Goal: Task Accomplishment & Management: Complete application form

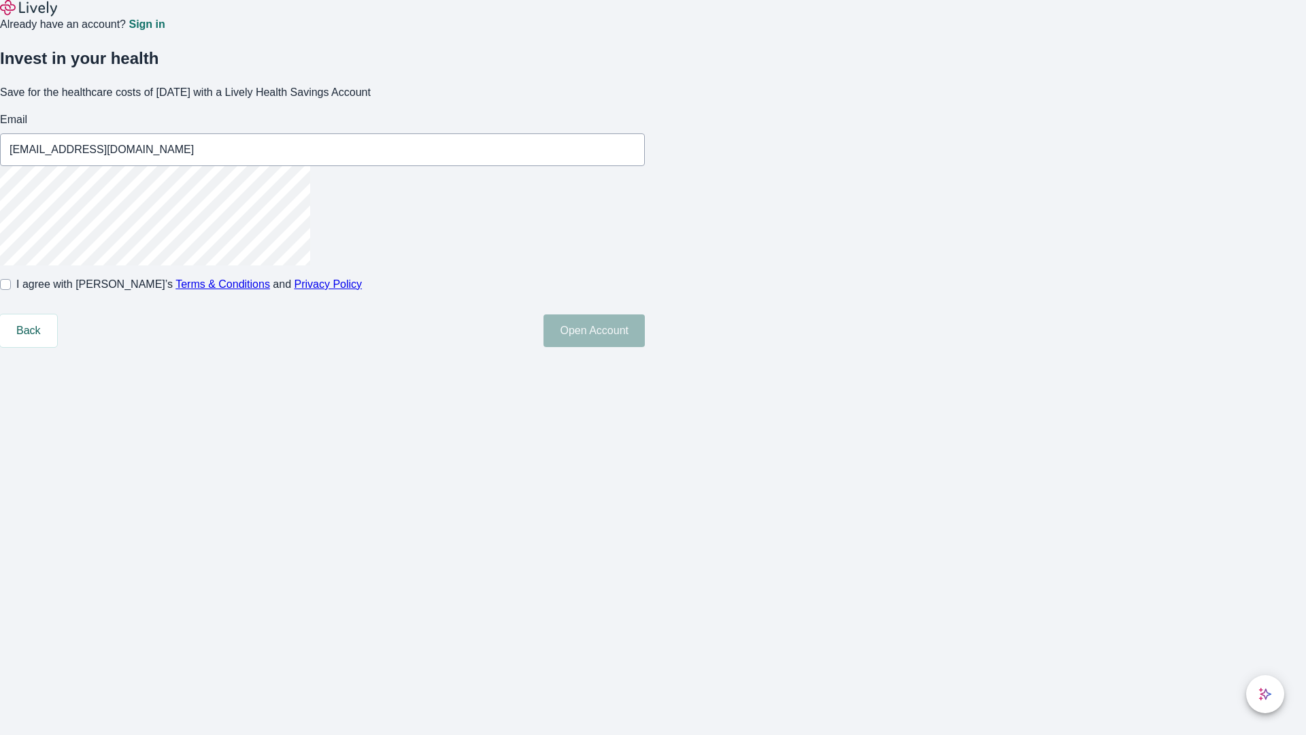
click at [11, 290] on input "I agree with Lively’s Terms & Conditions and Privacy Policy" at bounding box center [5, 284] width 11 height 11
checkbox input "true"
click at [645, 347] on button "Open Account" at bounding box center [593, 330] width 101 height 33
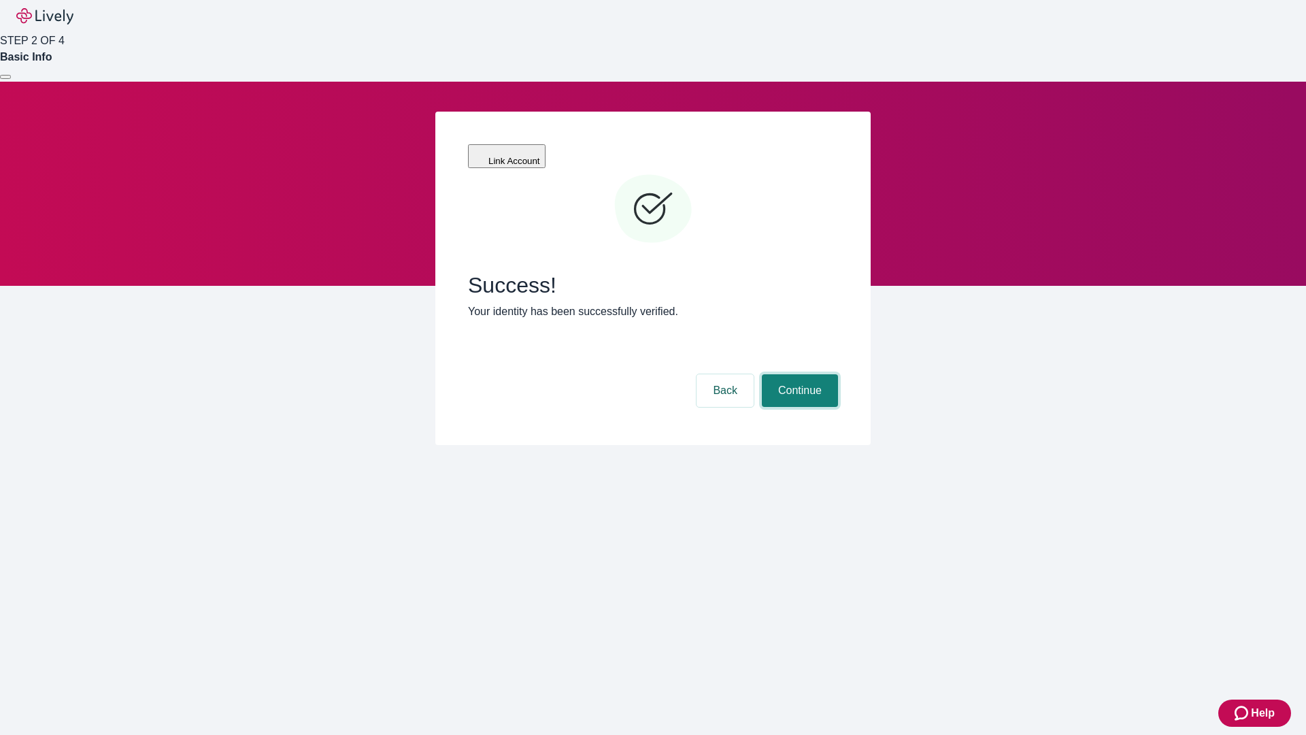
click at [798, 374] on button "Continue" at bounding box center [800, 390] width 76 height 33
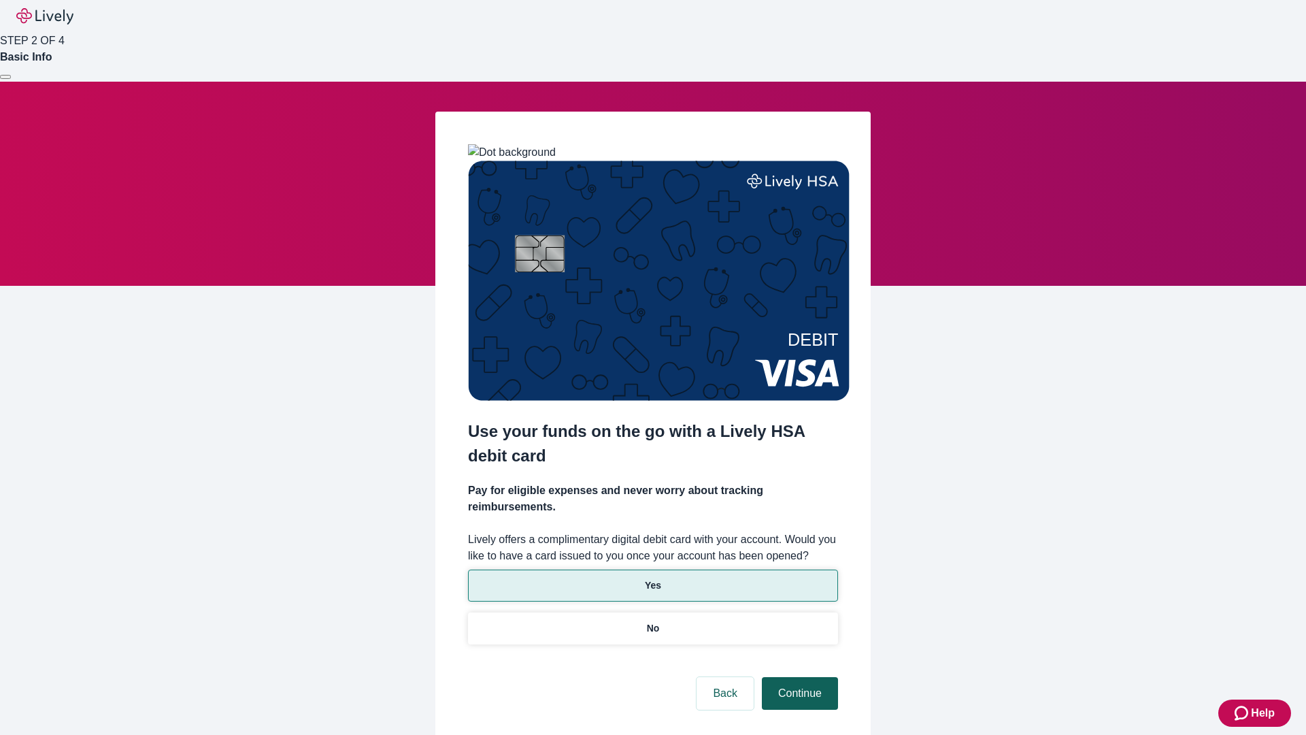
click at [652, 578] on p "Yes" at bounding box center [653, 585] width 16 height 14
click at [798, 677] on button "Continue" at bounding box center [800, 693] width 76 height 33
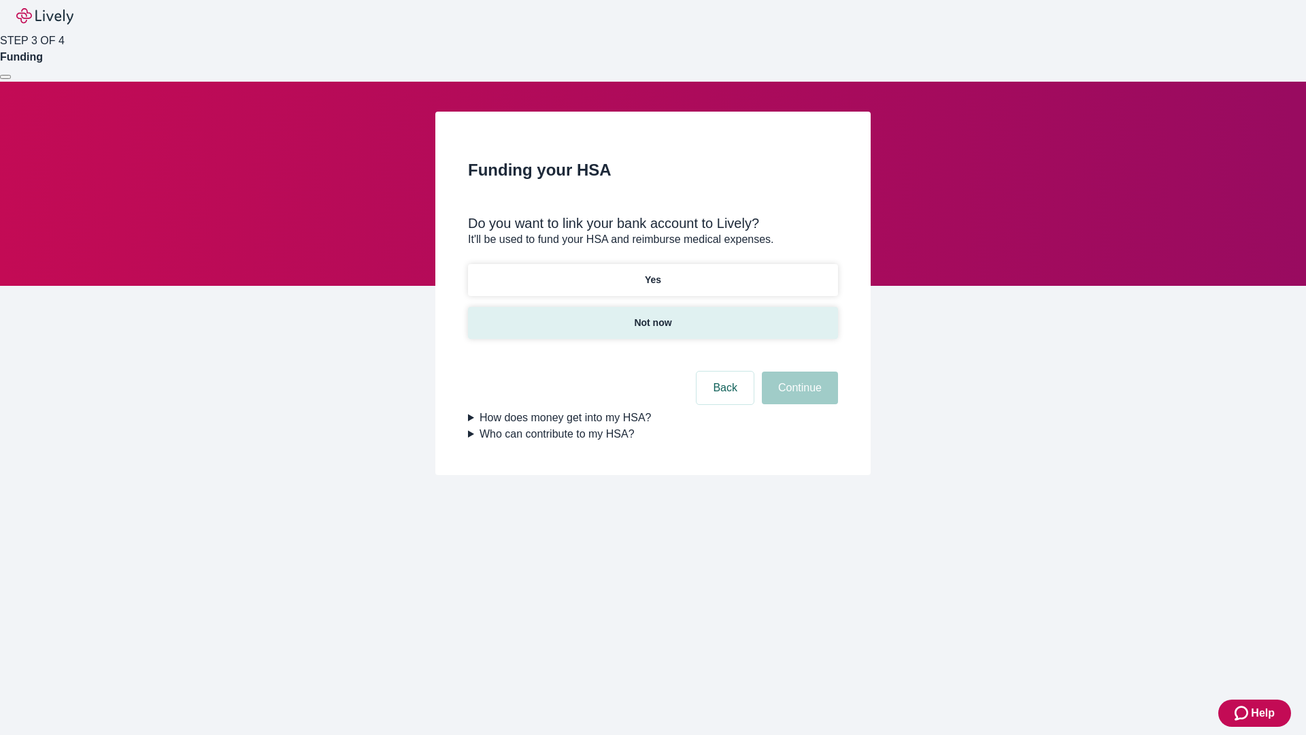
click at [652, 316] on p "Not now" at bounding box center [652, 323] width 37 height 14
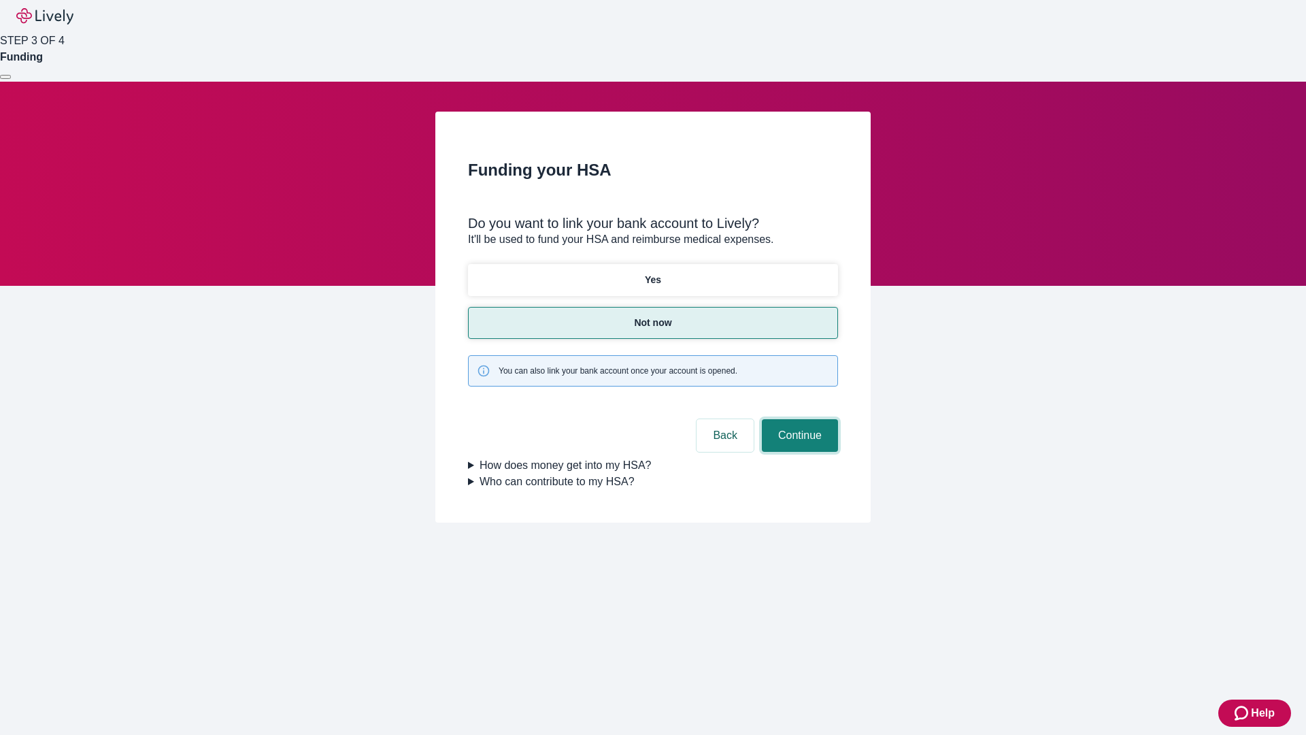
click at [798, 419] on button "Continue" at bounding box center [800, 435] width 76 height 33
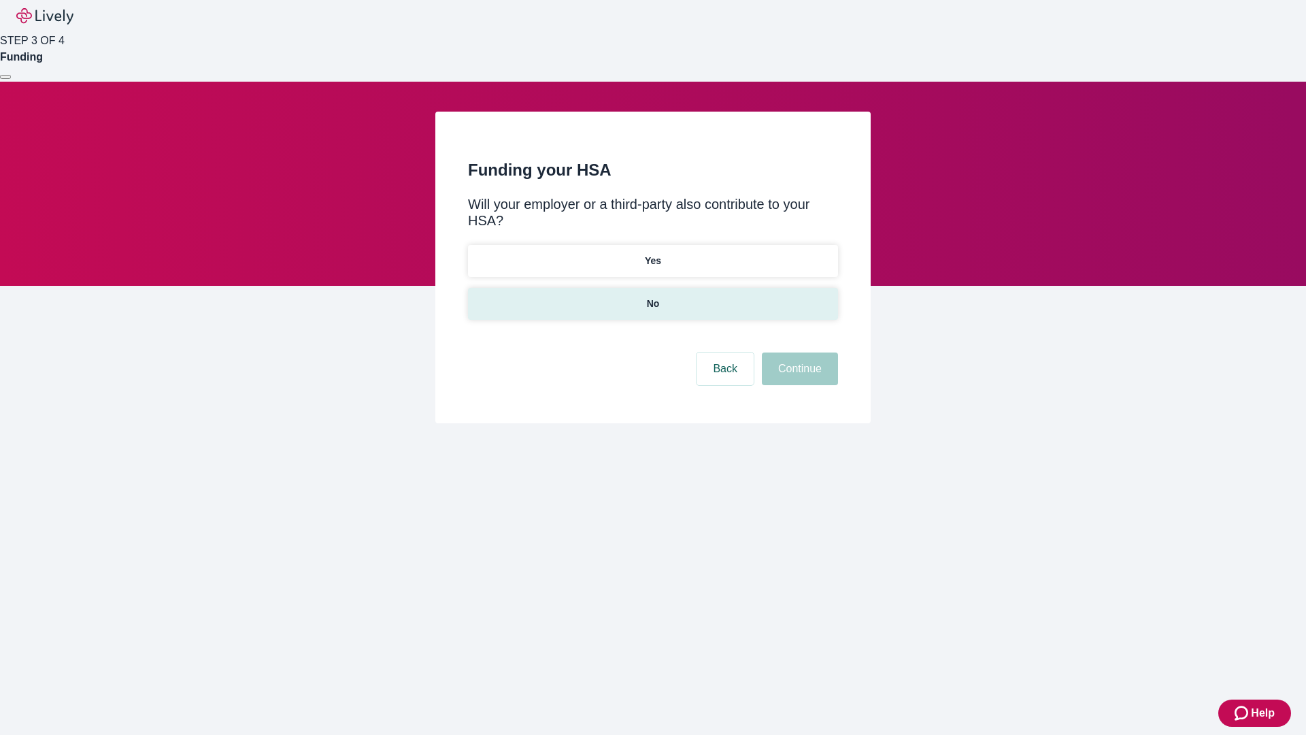
click at [652, 297] on p "No" at bounding box center [653, 304] width 13 height 14
click at [798, 352] on button "Continue" at bounding box center [800, 368] width 76 height 33
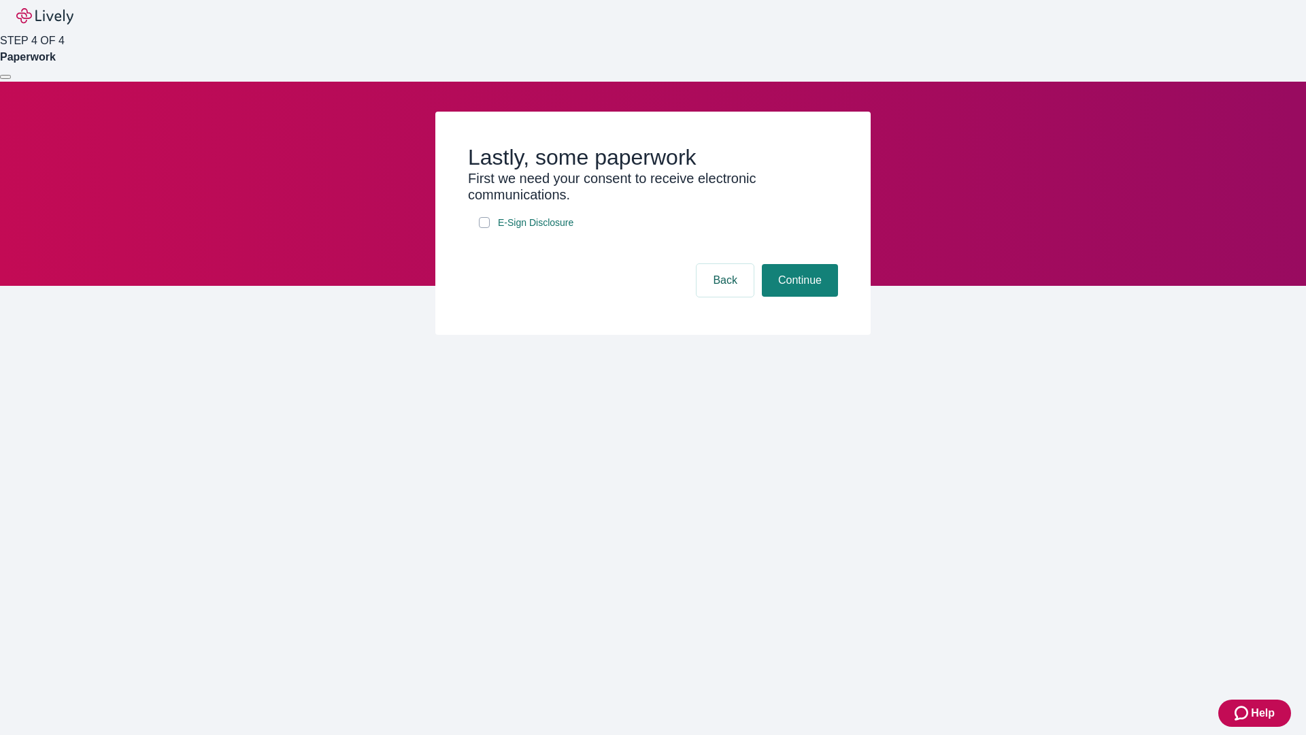
click at [484, 228] on input "E-Sign Disclosure" at bounding box center [484, 222] width 11 height 11
checkbox input "true"
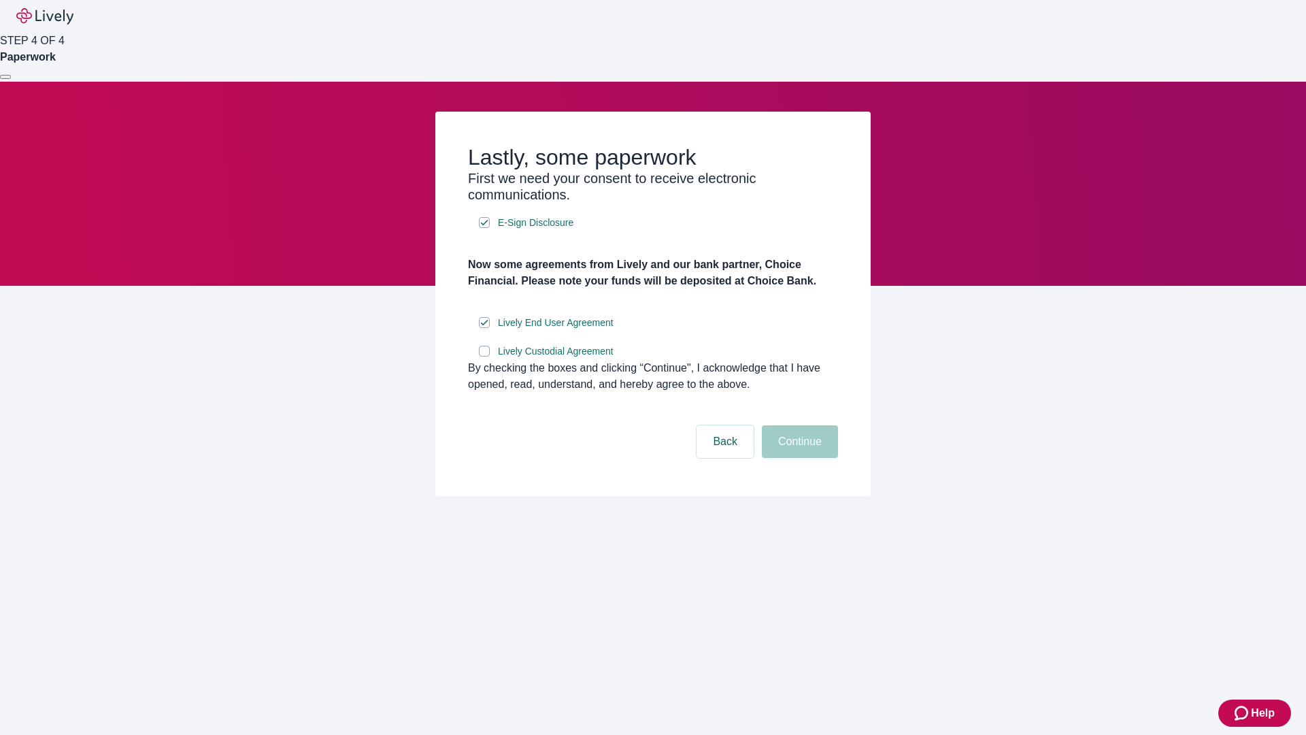
click at [484, 356] on input "Lively Custodial Agreement" at bounding box center [484, 351] width 11 height 11
checkbox input "true"
click at [798, 458] on button "Continue" at bounding box center [800, 441] width 76 height 33
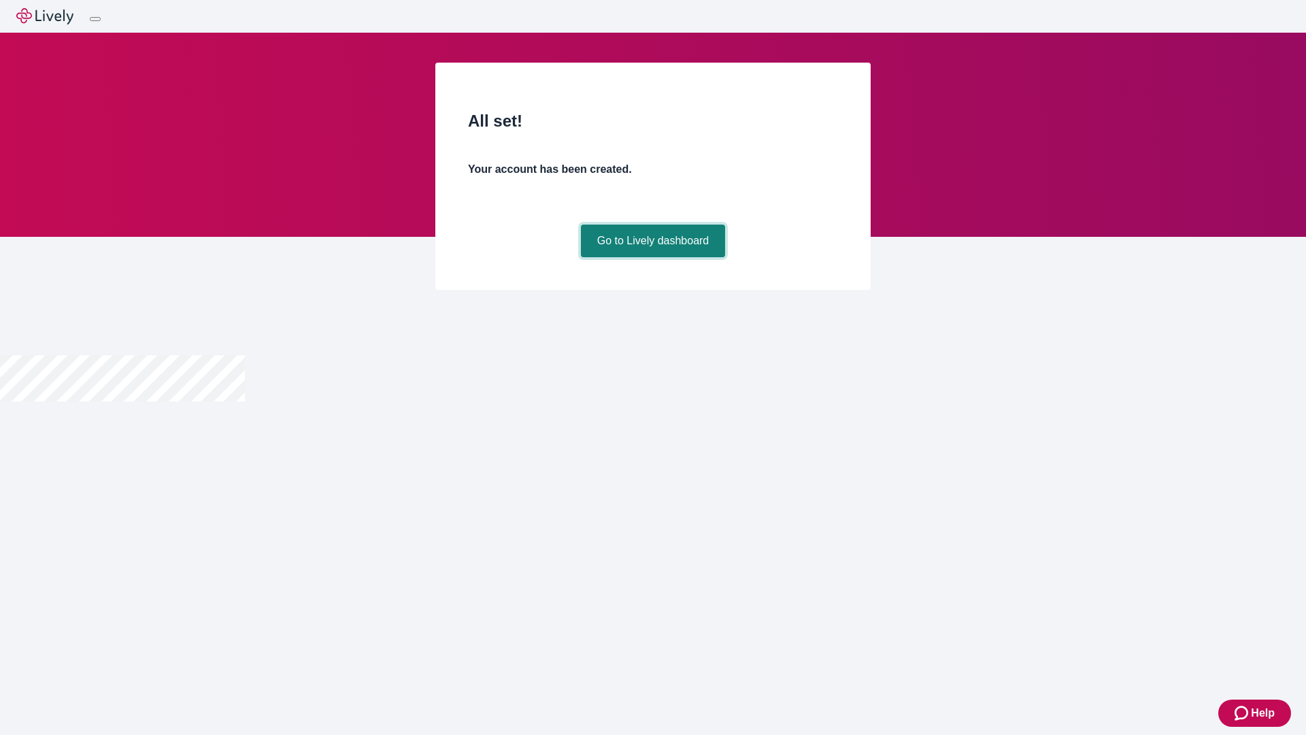
click at [652, 257] on link "Go to Lively dashboard" at bounding box center [653, 240] width 145 height 33
